Goal: Task Accomplishment & Management: Use online tool/utility

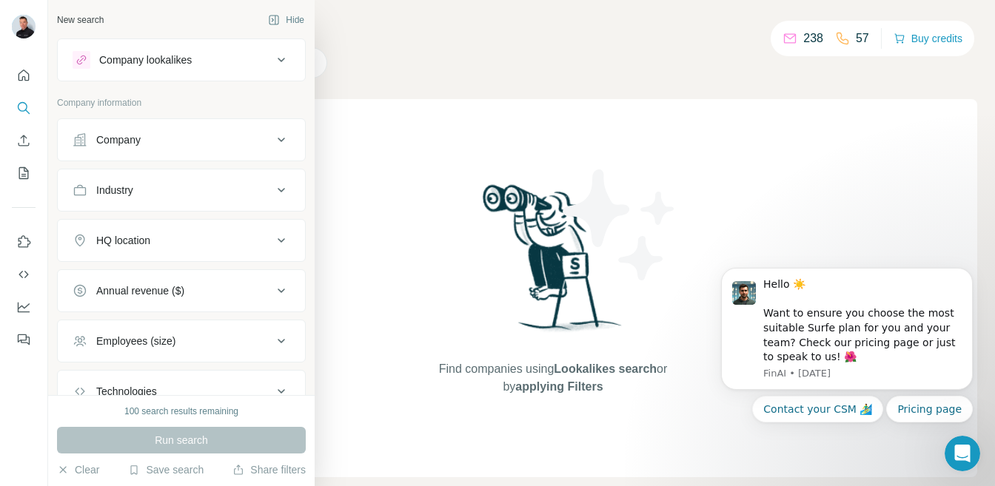
click at [278, 148] on icon at bounding box center [281, 140] width 18 height 18
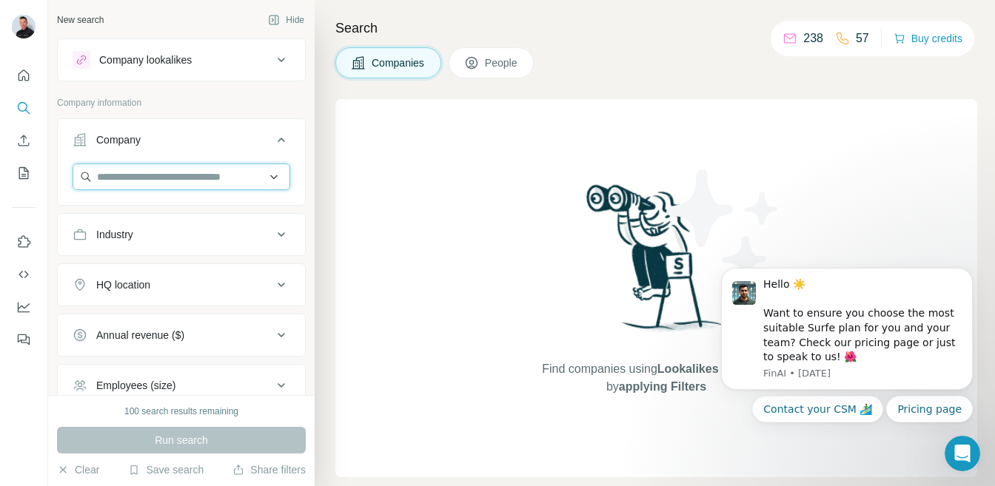
click at [271, 180] on input "text" at bounding box center [182, 177] width 218 height 27
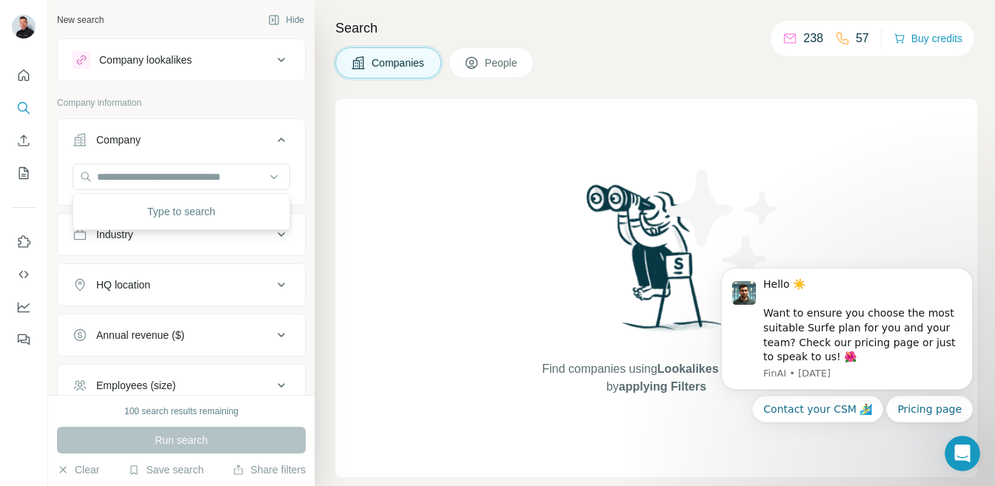
click at [326, 115] on div "Search Companies People Find companies using Lookalikes search or by applying F…" at bounding box center [655, 243] width 680 height 486
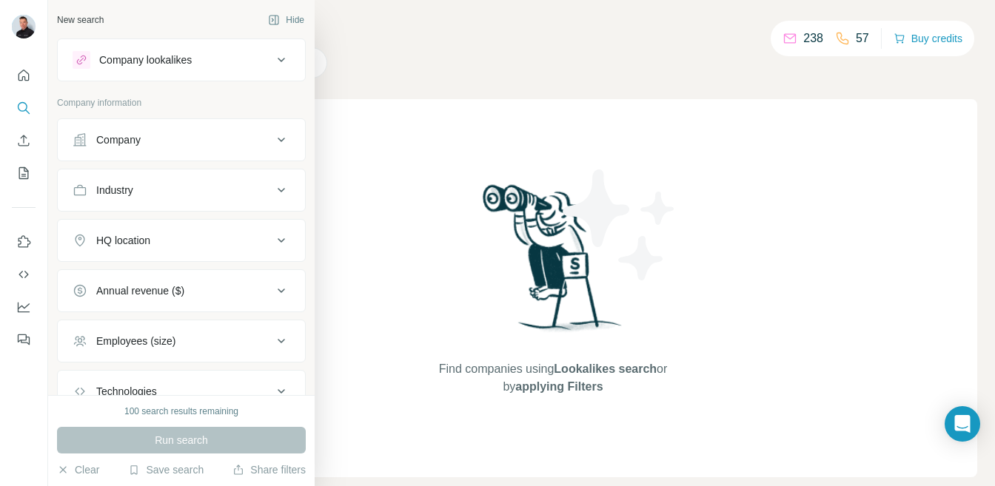
click at [280, 146] on icon at bounding box center [281, 140] width 18 height 18
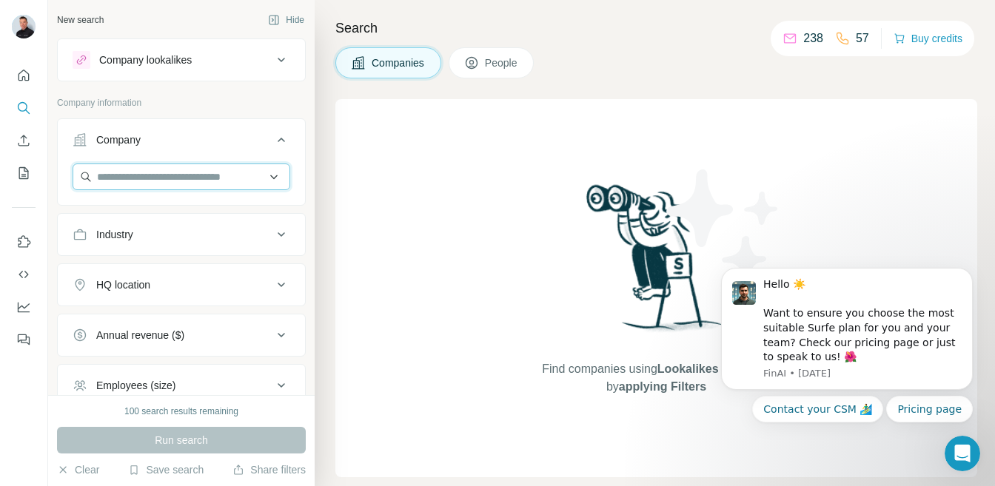
click at [276, 180] on input "text" at bounding box center [182, 177] width 218 height 27
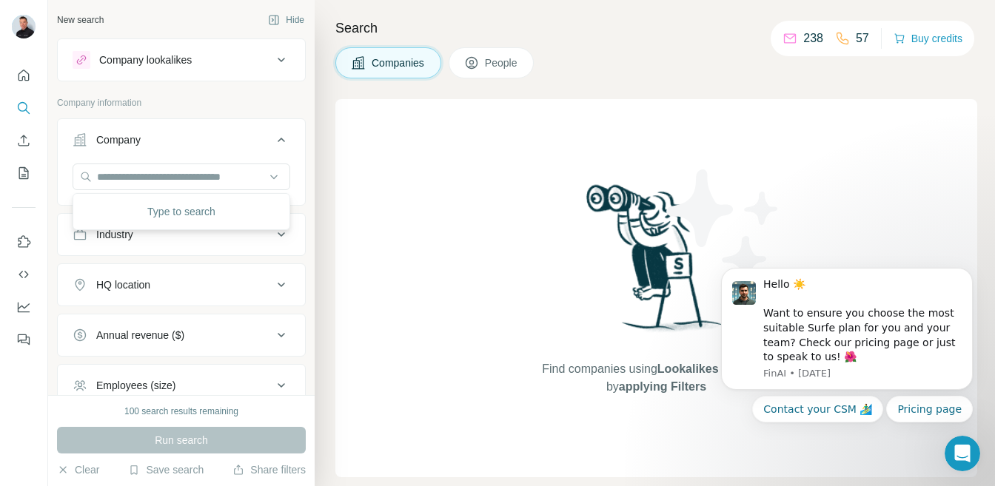
click at [360, 173] on div "Find companies using Lookalikes search or by applying Filters" at bounding box center [656, 288] width 642 height 378
click at [340, 95] on div "Search Companies People Find companies using Lookalikes search or by applying F…" at bounding box center [655, 243] width 680 height 486
